Goal: Task Accomplishment & Management: Manage account settings

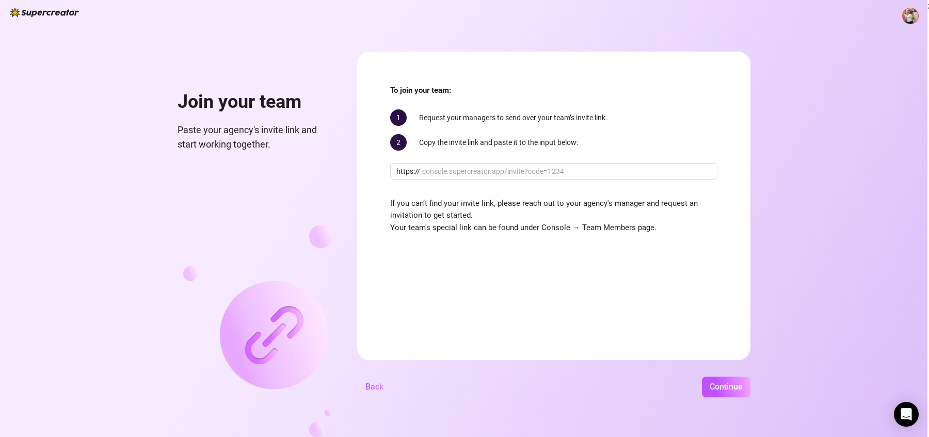
click at [908, 17] on img at bounding box center [910, 15] width 15 height 15
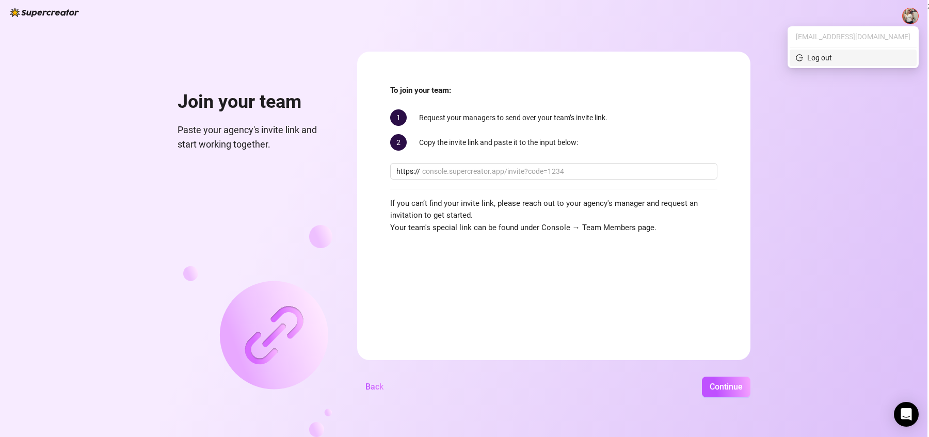
click at [832, 53] on div "Log out" at bounding box center [819, 57] width 25 height 11
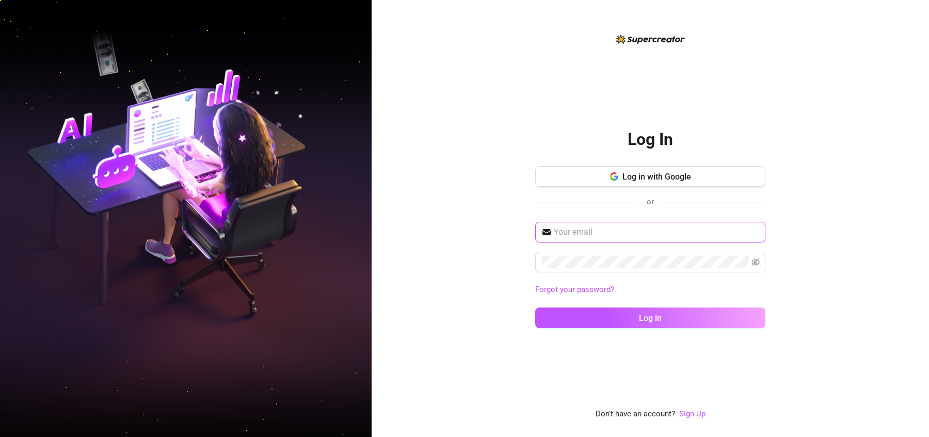
click at [598, 233] on input "text" at bounding box center [656, 232] width 205 height 12
click at [461, 292] on div "Log In Log in with Google or Forgot your password? Log in Don't have an account…" at bounding box center [650, 218] width 557 height 437
